Goal: Task Accomplishment & Management: Manage account settings

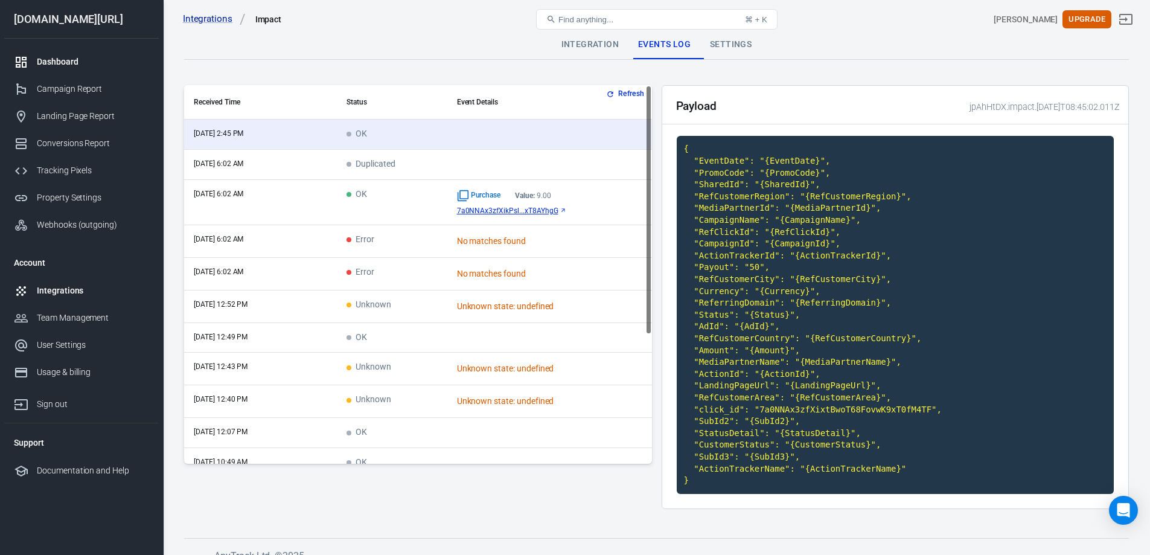
click at [51, 57] on div "Dashboard" at bounding box center [93, 62] width 112 height 13
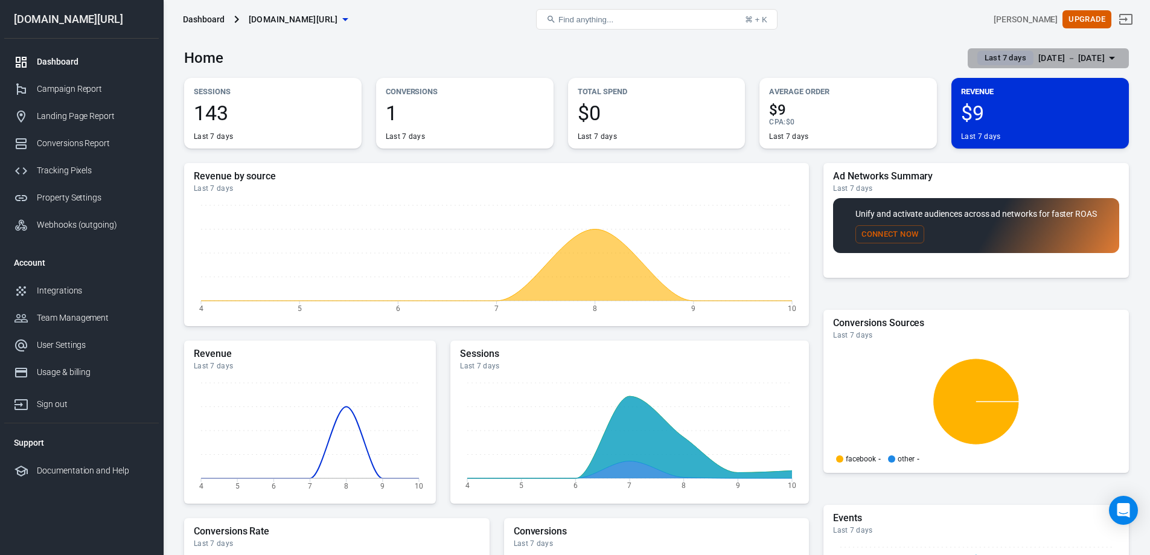
click at [993, 58] on span "Last 7 days" at bounding box center [1005, 58] width 51 height 12
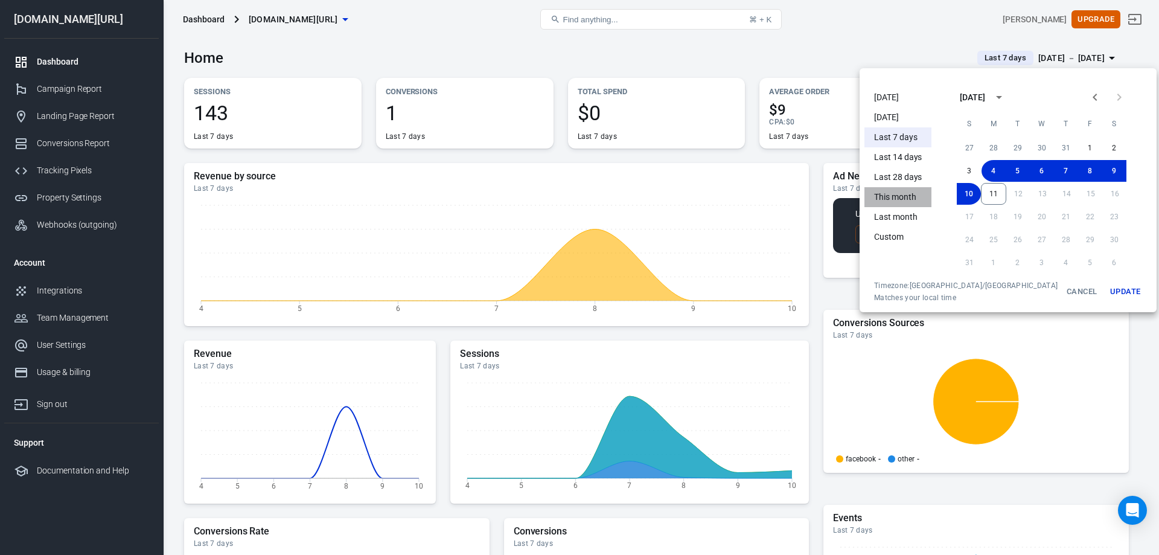
click at [901, 194] on li "This month" at bounding box center [897, 197] width 67 height 20
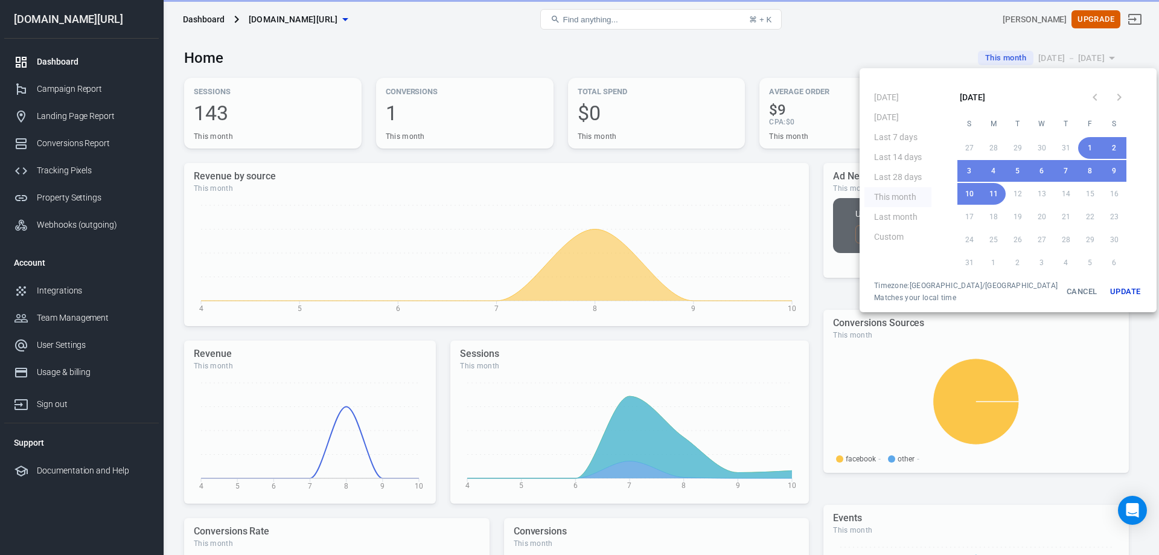
click at [1106, 291] on button "Update" at bounding box center [1125, 292] width 39 height 22
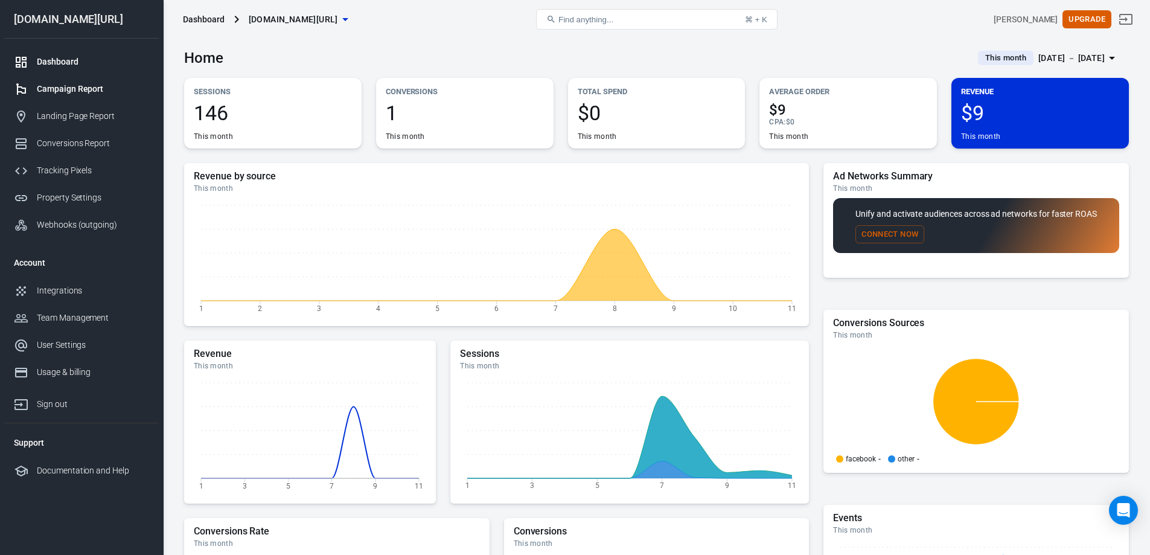
click at [88, 86] on div "Campaign Report" at bounding box center [93, 89] width 112 height 13
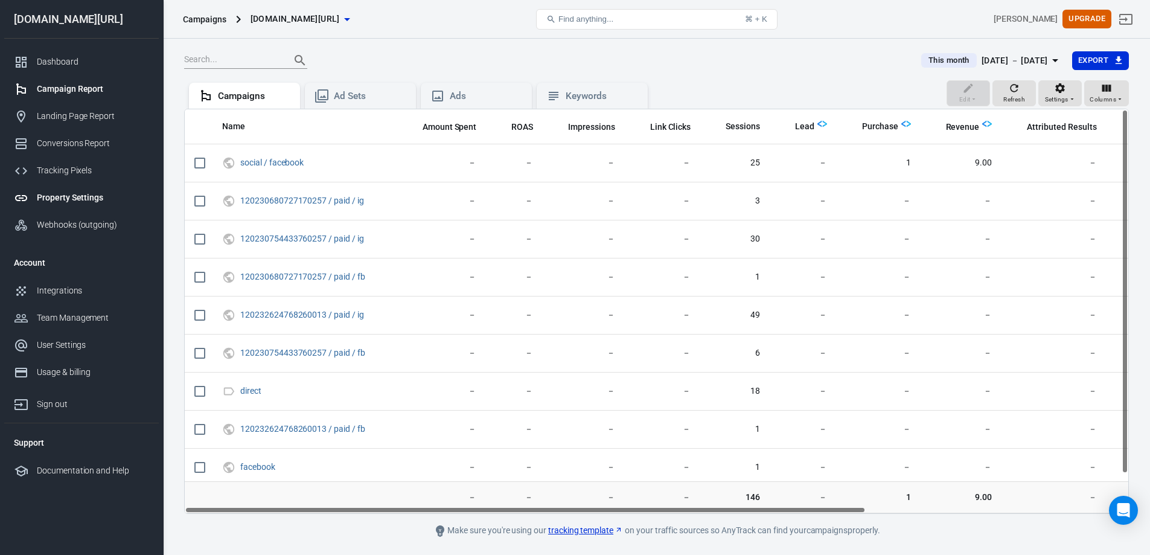
click at [71, 200] on div "Property Settings" at bounding box center [93, 197] width 112 height 13
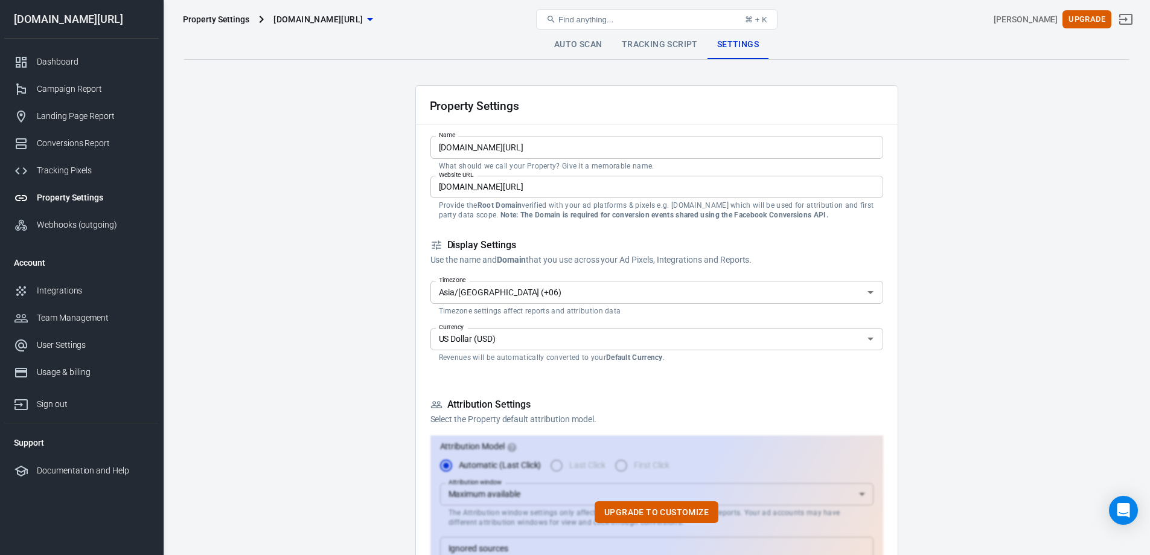
click at [591, 38] on div "Property Settings [DOMAIN_NAME][URL] Find anything... ⌘ + K [PERSON_NAME] Upgra…" at bounding box center [657, 19] width 986 height 39
click at [591, 46] on link "Auto Scan" at bounding box center [579, 44] width 68 height 29
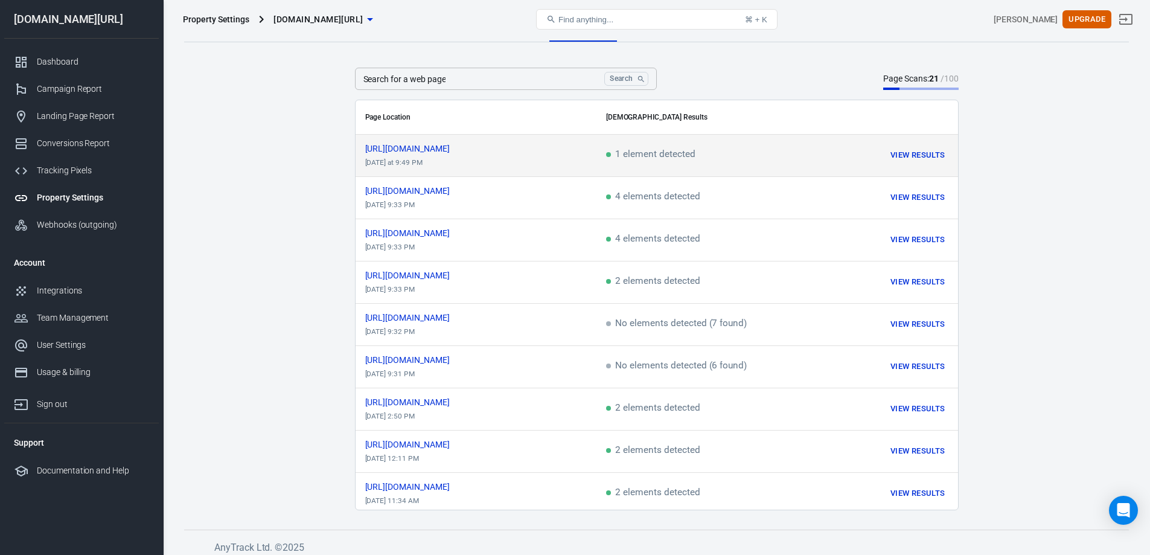
scroll to position [25, 0]
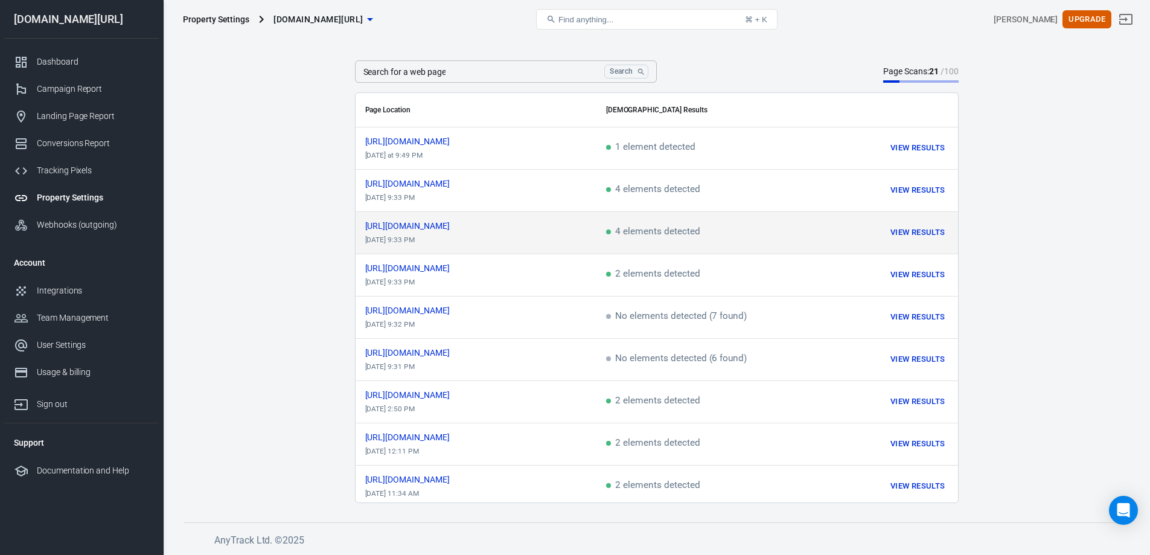
click at [653, 214] on td "4 elements detected" at bounding box center [701, 233] width 211 height 42
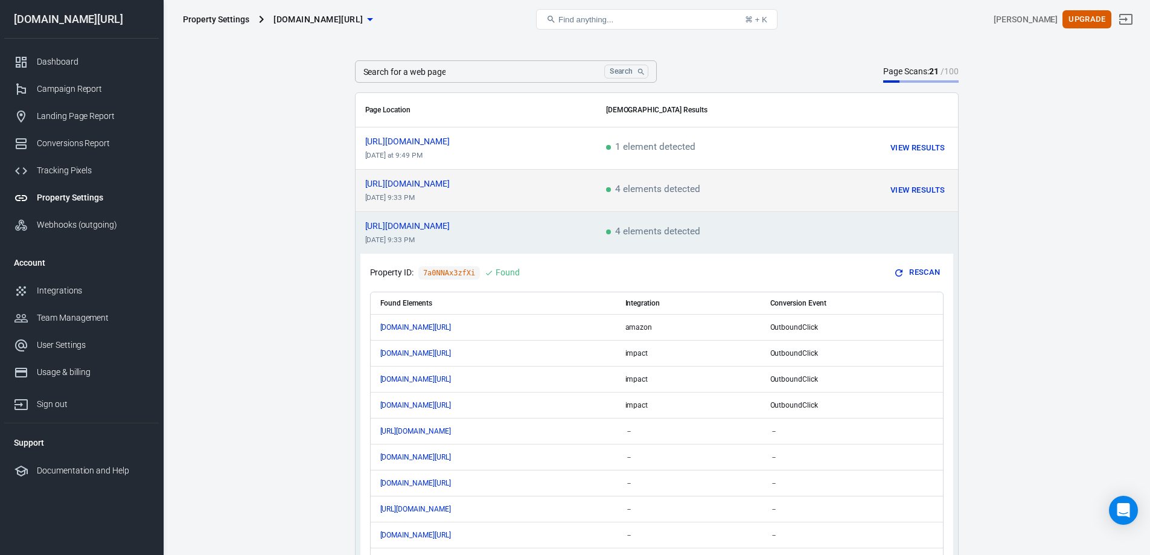
click at [666, 175] on td "4 elements detected" at bounding box center [701, 191] width 211 height 42
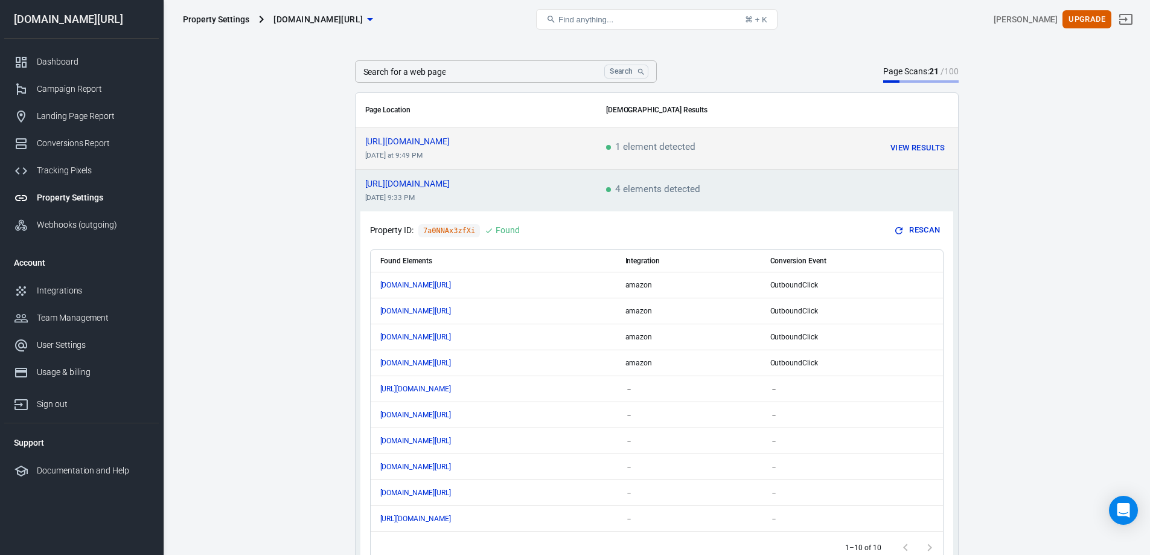
click at [678, 134] on td "1 element detected" at bounding box center [701, 148] width 211 height 42
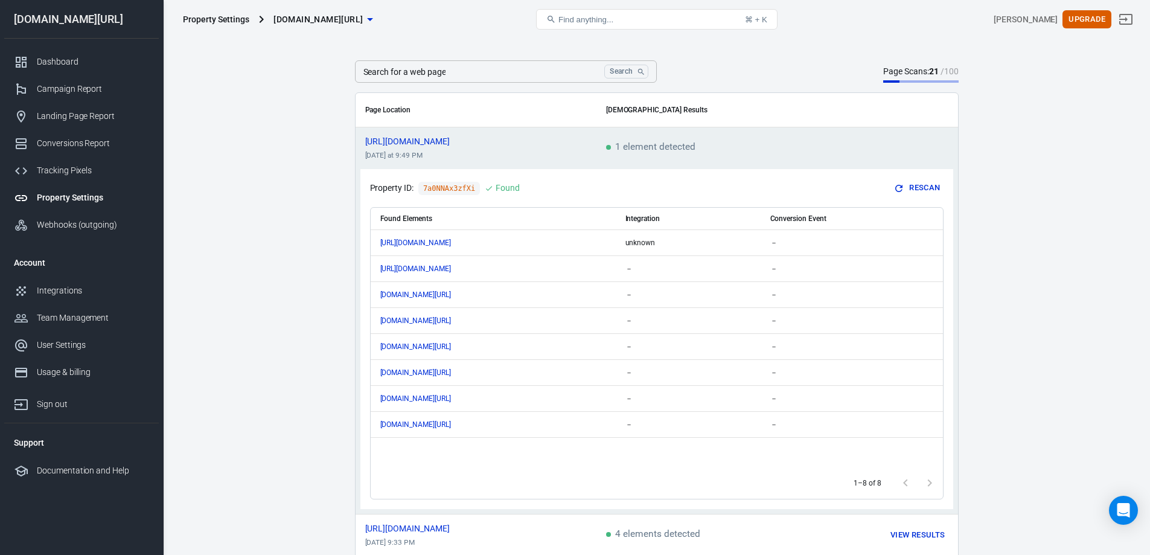
click at [677, 134] on td "1 element detected" at bounding box center [701, 148] width 211 height 42
click at [676, 145] on span "1 element detected" at bounding box center [650, 147] width 89 height 11
click at [617, 145] on span "1 element detected" at bounding box center [650, 147] width 89 height 11
click at [537, 136] on td "[URL][DOMAIN_NAME] [DATE] at 9:49 PM" at bounding box center [476, 148] width 241 height 42
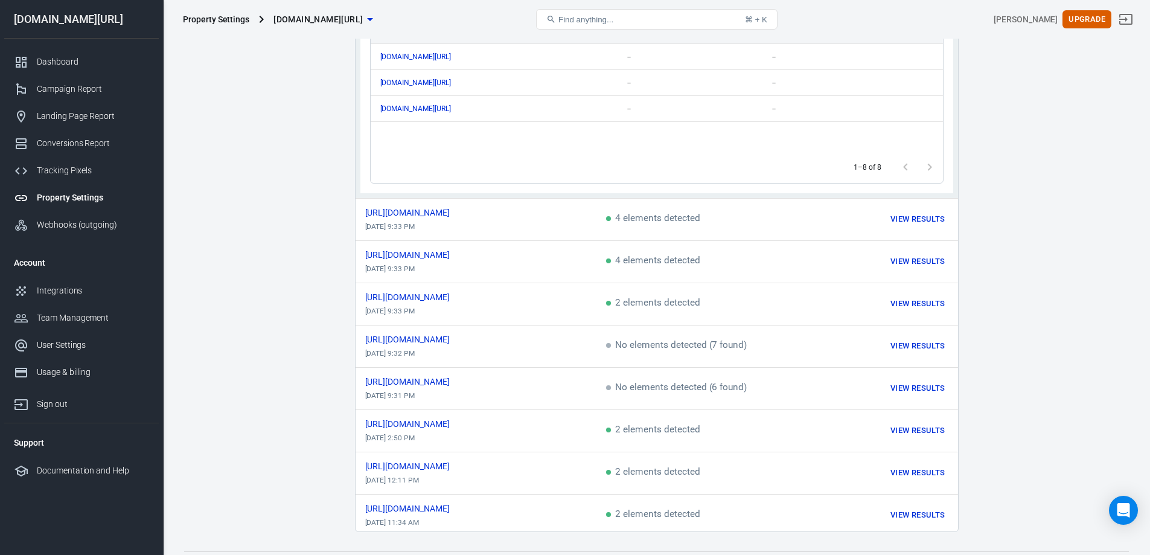
scroll to position [369, 0]
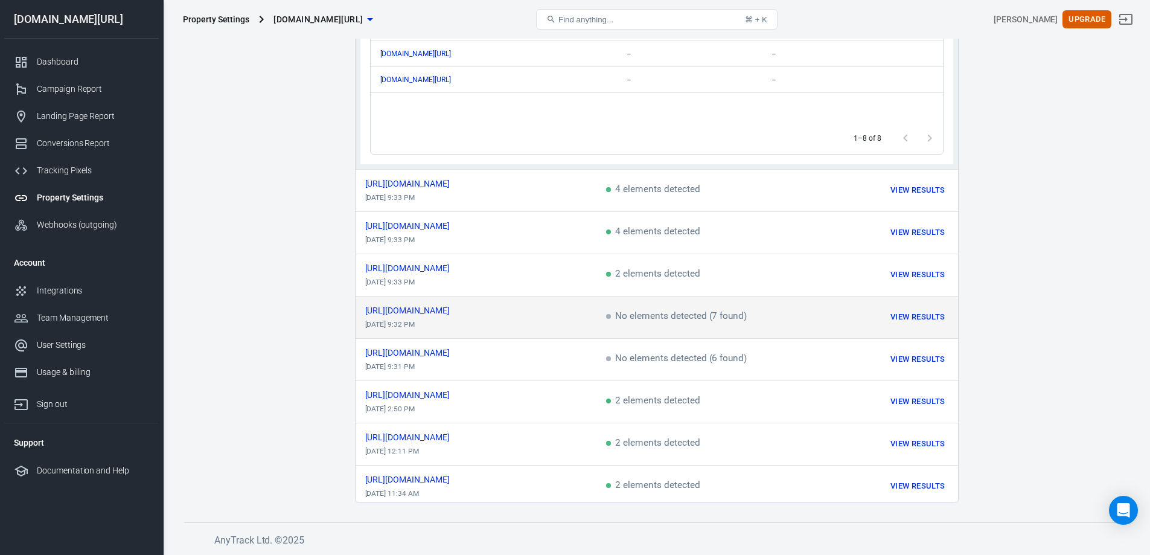
click at [515, 306] on div "[URL][DOMAIN_NAME]" at bounding box center [476, 310] width 222 height 8
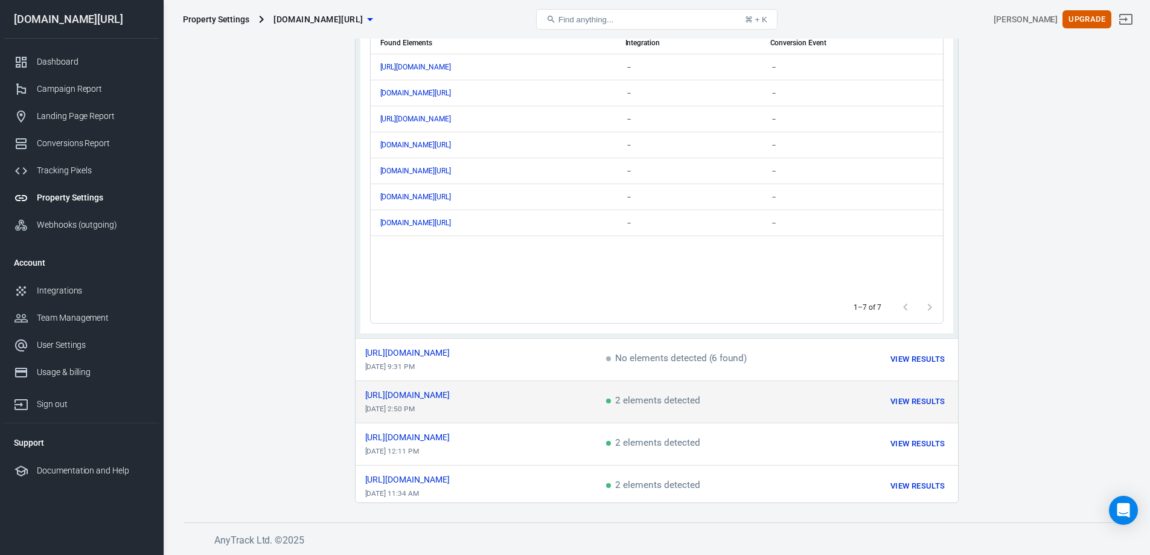
click at [519, 391] on div "[URL][DOMAIN_NAME]" at bounding box center [476, 395] width 222 height 8
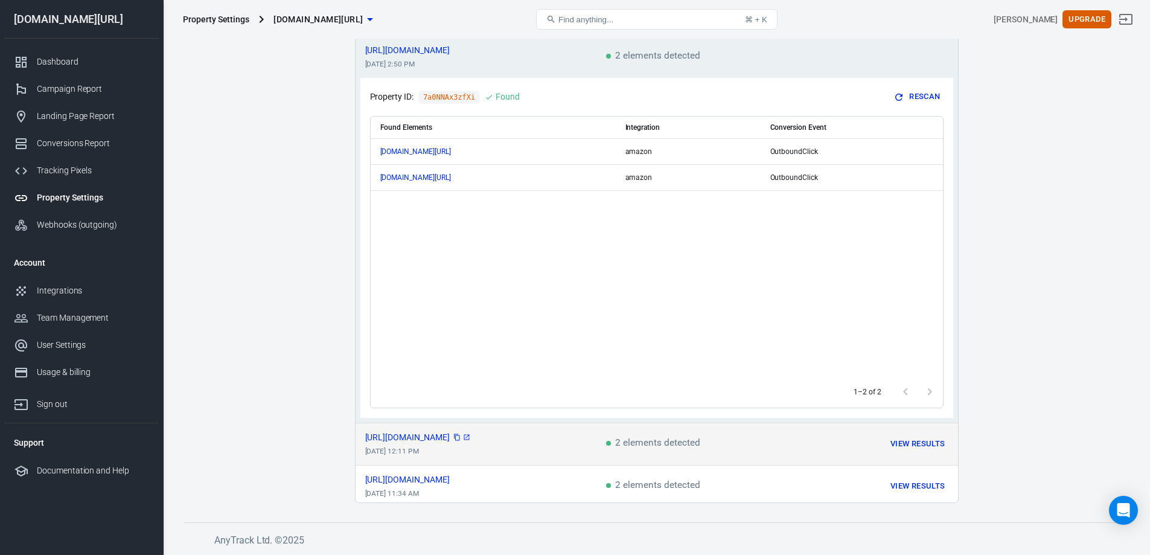
click at [470, 433] on icon "scrollable content" at bounding box center [466, 436] width 7 height 7
click at [572, 443] on td "[URL][DOMAIN_NAME] [DATE] 12:11 PM" at bounding box center [476, 444] width 241 height 42
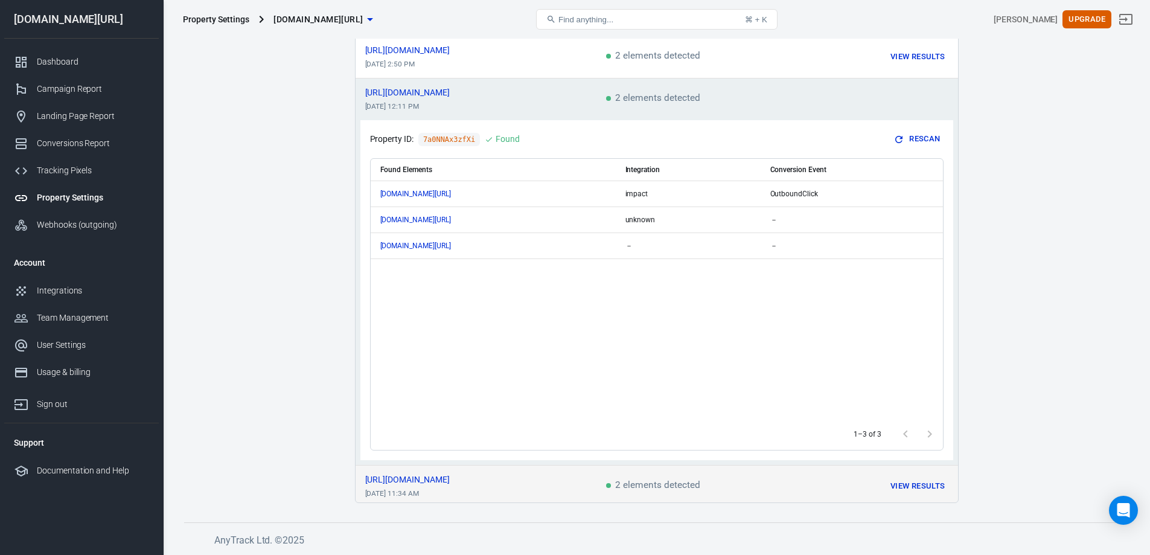
click at [590, 476] on td "[URL][DOMAIN_NAME] [DATE] 11:34 AM" at bounding box center [476, 486] width 241 height 42
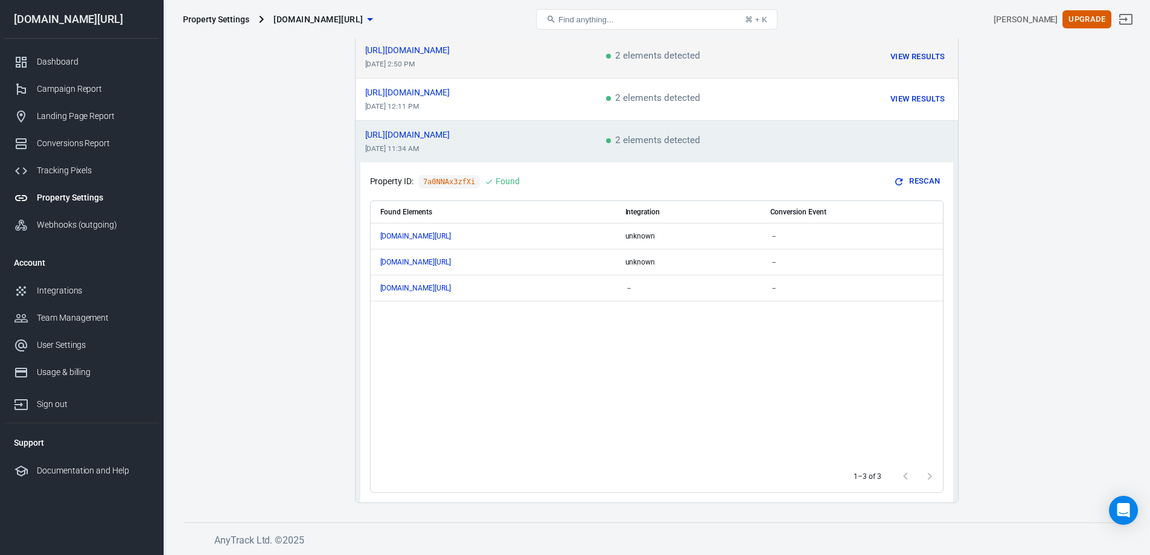
scroll to position [0, 0]
